Goal: Information Seeking & Learning: Check status

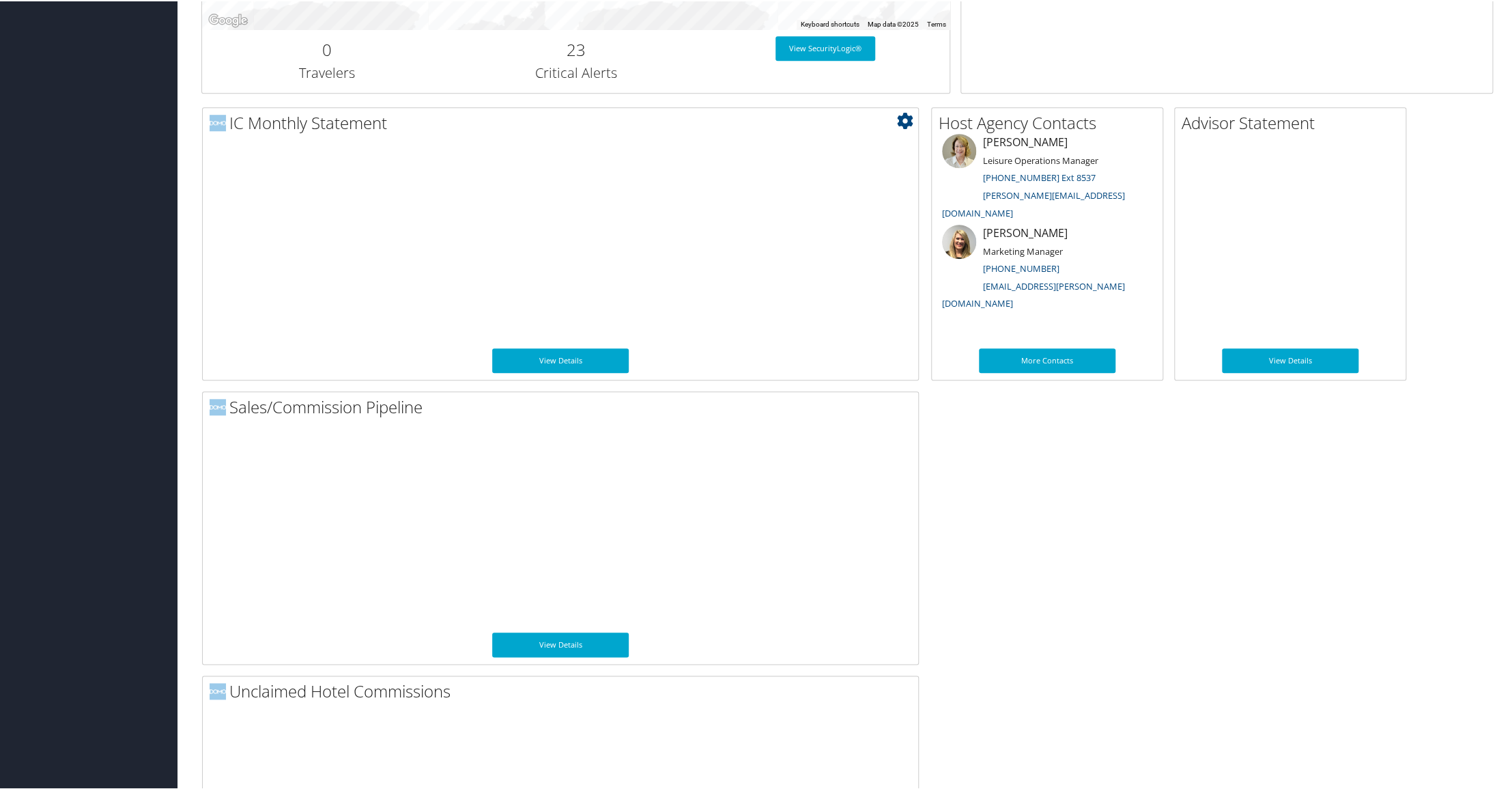
scroll to position [628, 0]
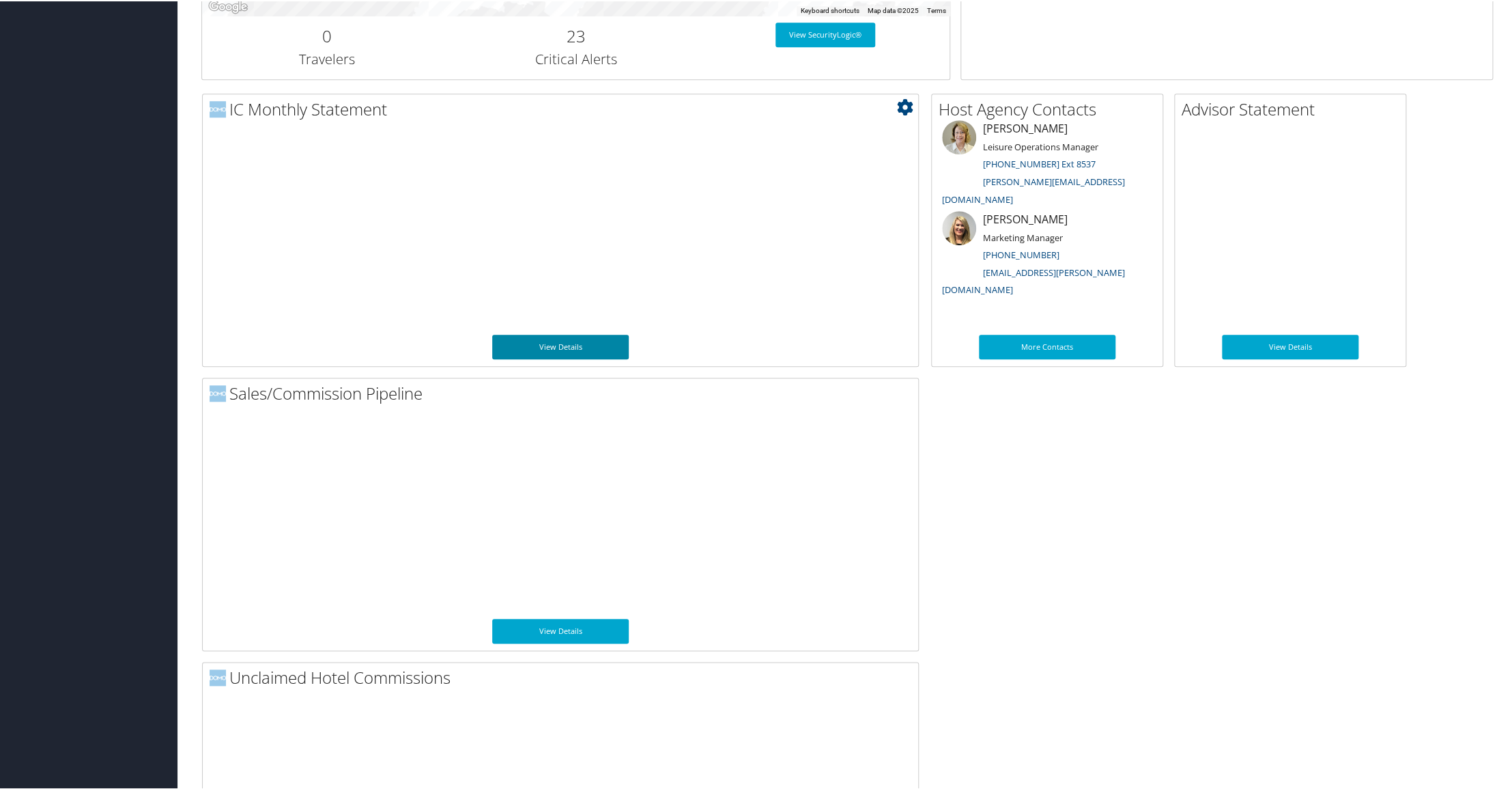
click at [551, 346] on link "View Details" at bounding box center [560, 346] width 136 height 25
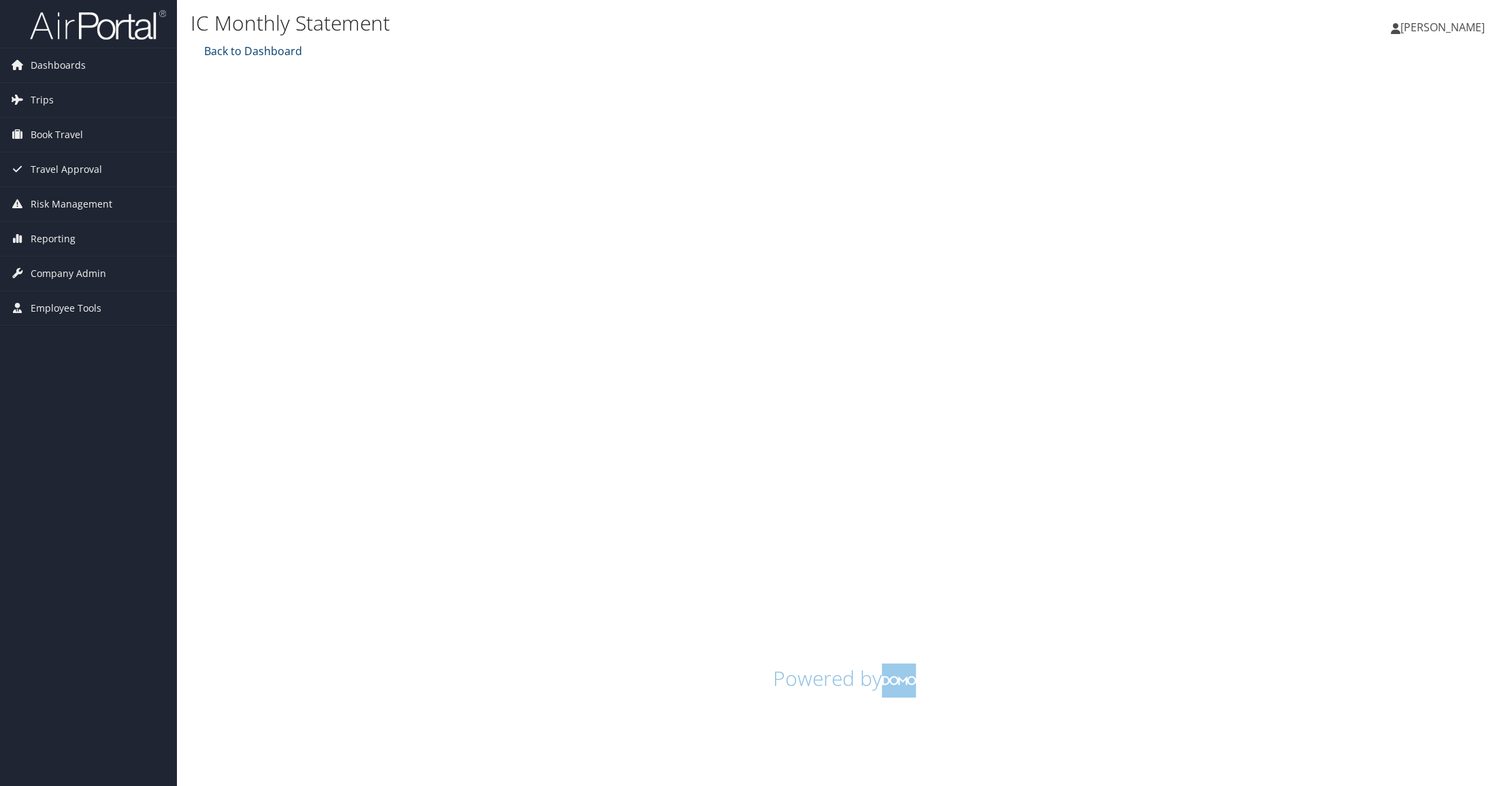
click at [248, 54] on link "Back to Dashboard" at bounding box center [251, 51] width 102 height 15
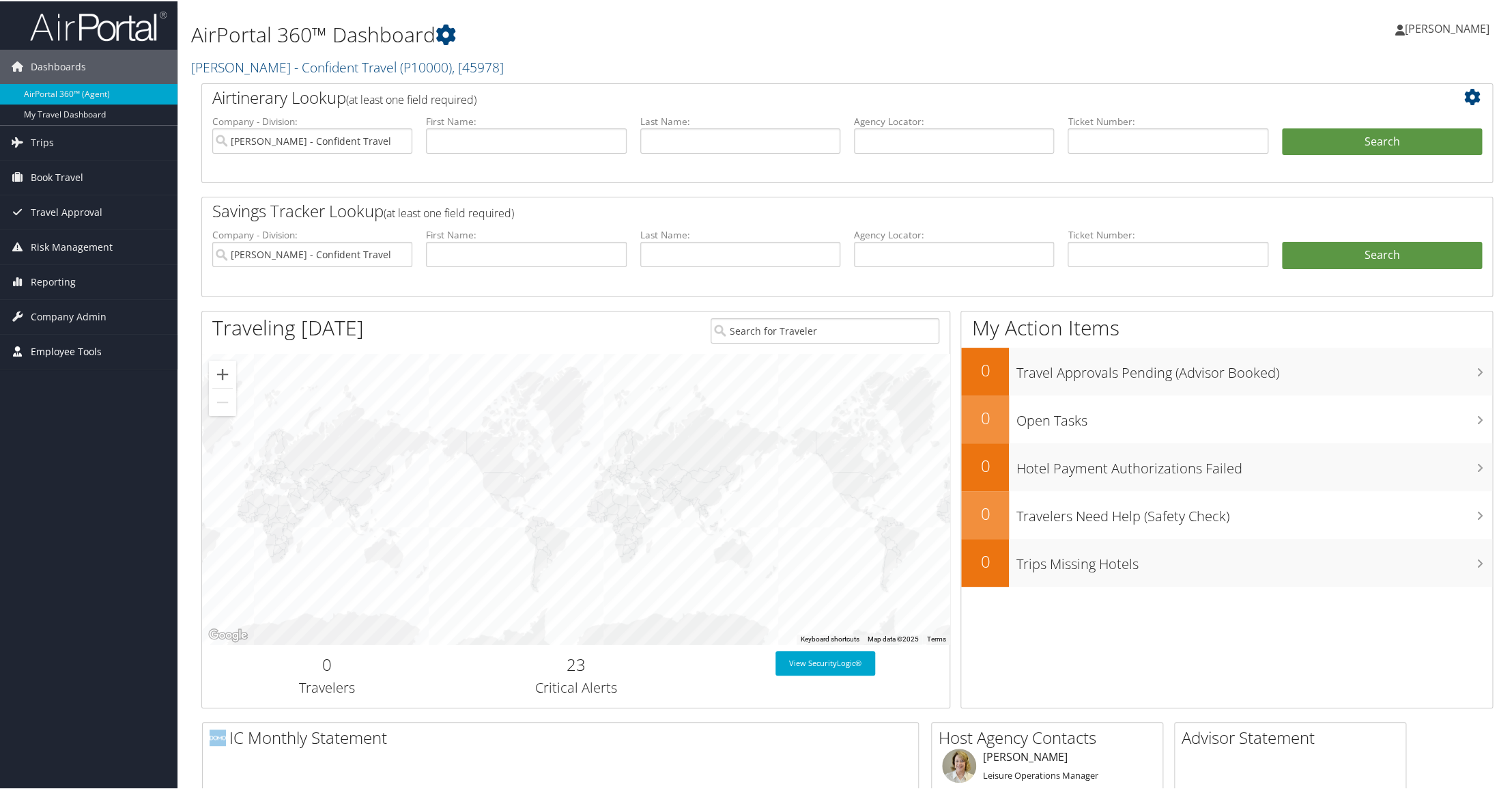
click at [49, 349] on span "Employee Tools" at bounding box center [66, 351] width 71 height 34
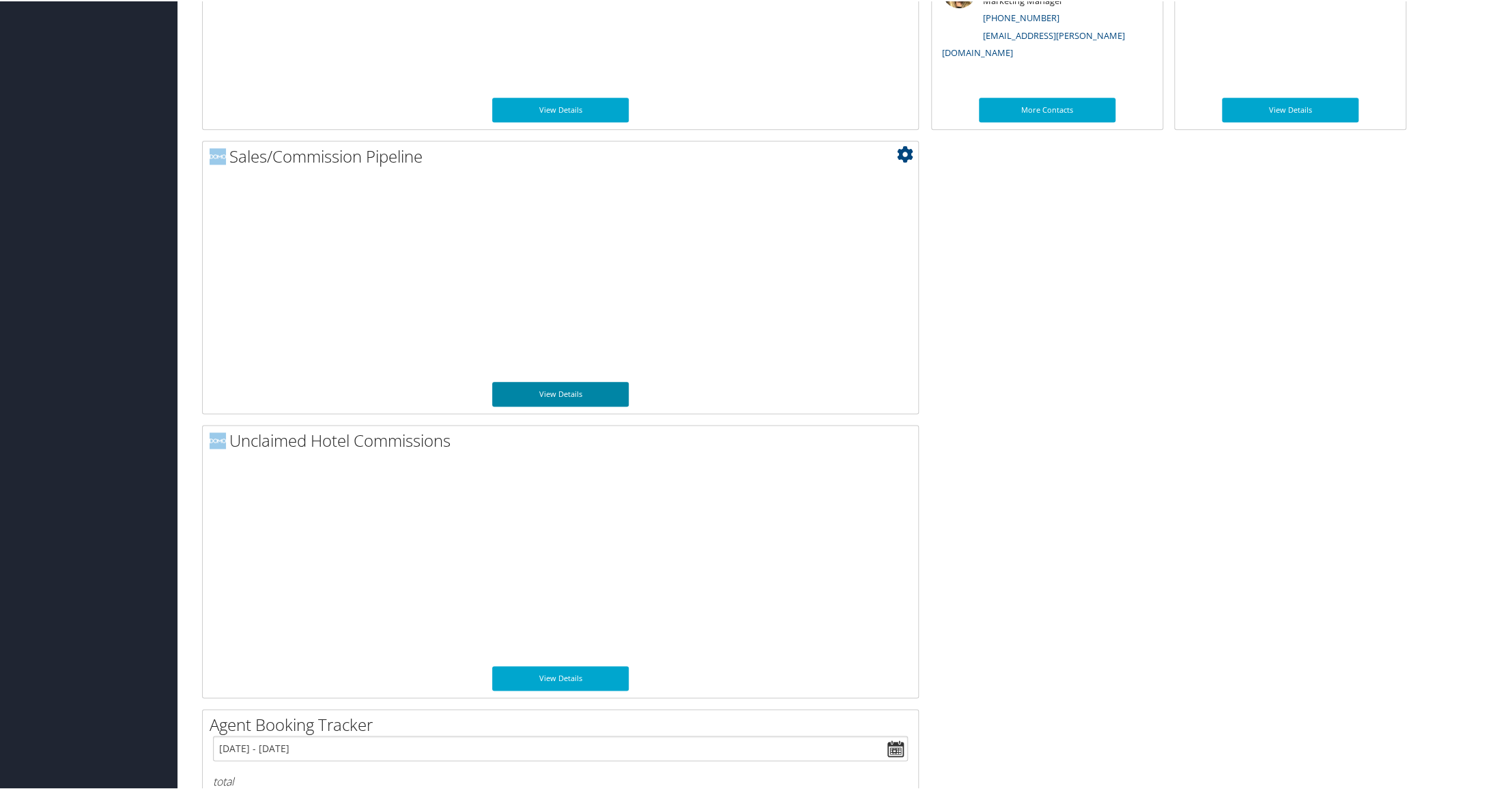
scroll to position [868, 0]
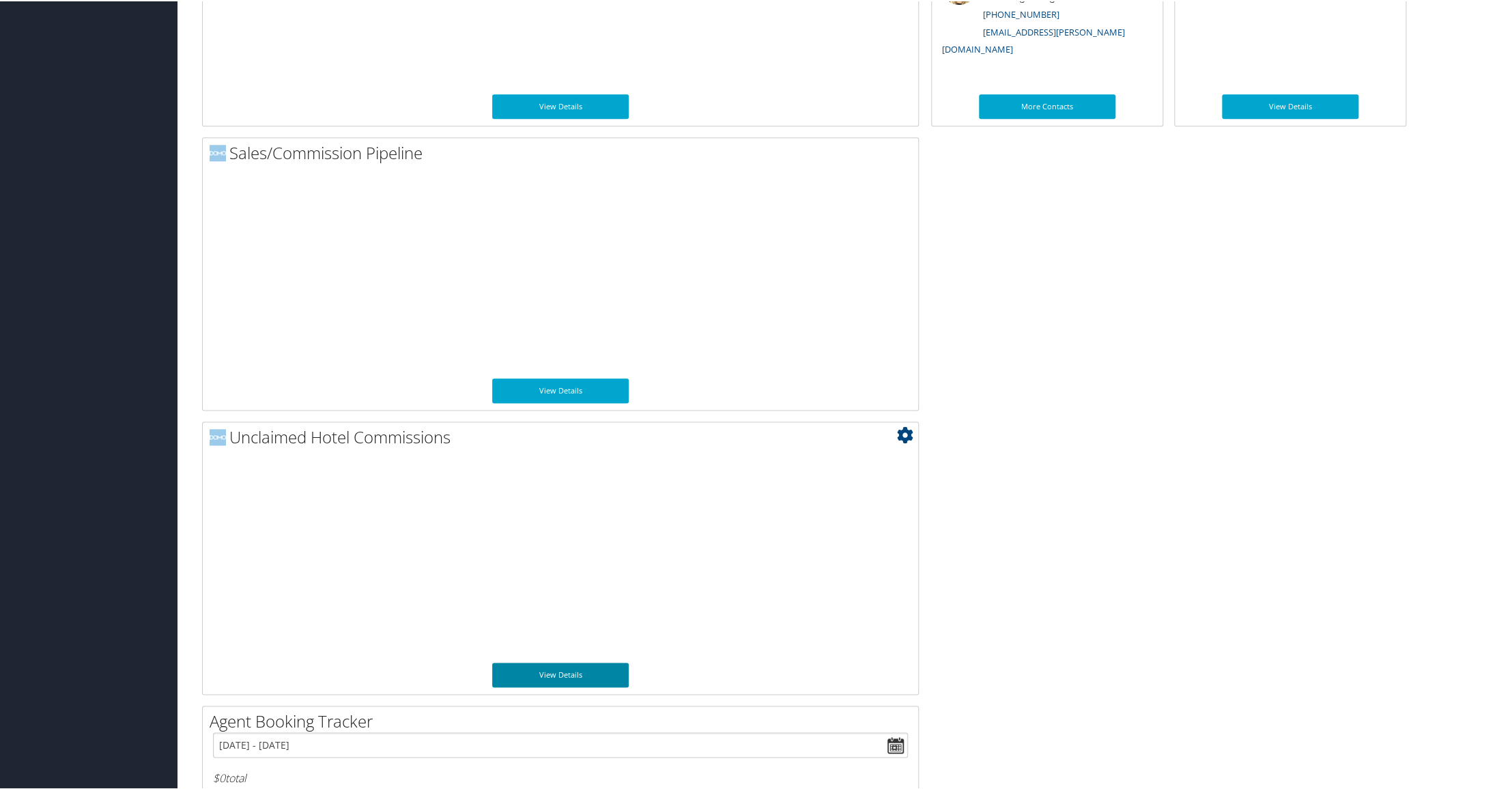
click at [554, 672] on link "View Details" at bounding box center [560, 673] width 136 height 25
